Goal: Task Accomplishment & Management: Use online tool/utility

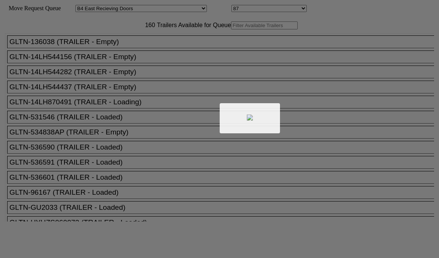
select select "527"
select select "8143"
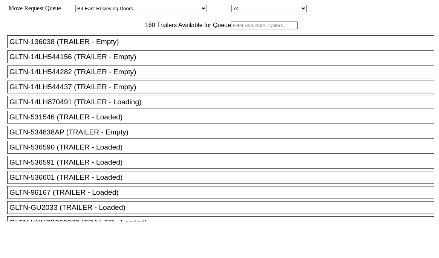
click at [231, 29] on input "text" at bounding box center [264, 25] width 67 height 8
paste input "TR569473"
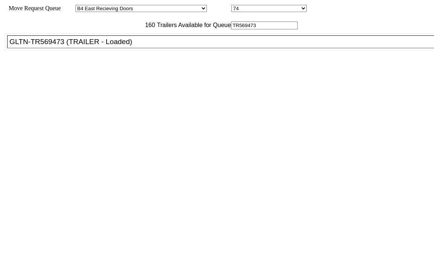
type input "TR569473"
click at [130, 46] on div "GLTN-TR569473 (TRAILER - Loaded)" at bounding box center [224, 42] width 430 height 8
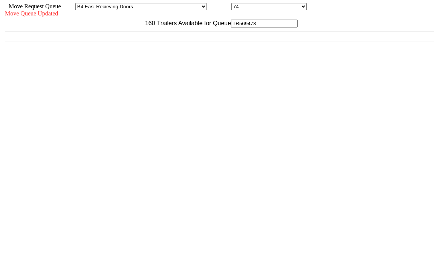
scroll to position [7, 0]
